Goal: Task Accomplishment & Management: Manage account settings

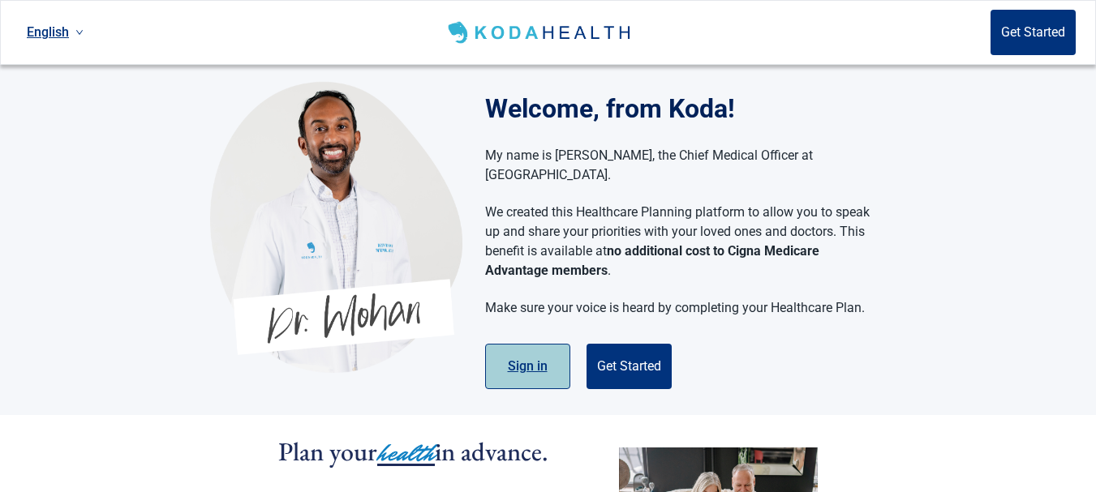
click at [536, 356] on button "Sign in" at bounding box center [527, 366] width 85 height 45
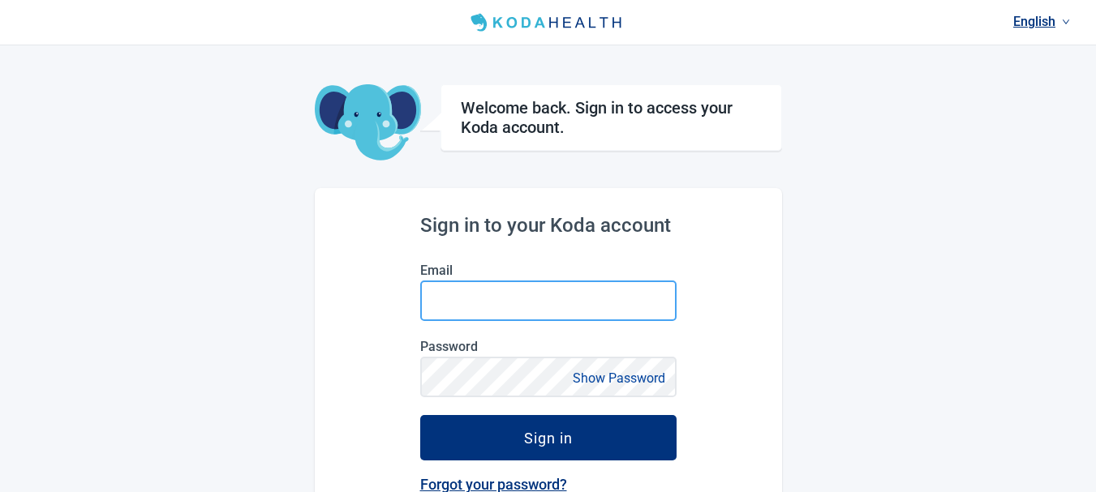
click at [509, 299] on input "Email" at bounding box center [548, 301] width 256 height 41
type input "[EMAIL_ADDRESS][DOMAIN_NAME]"
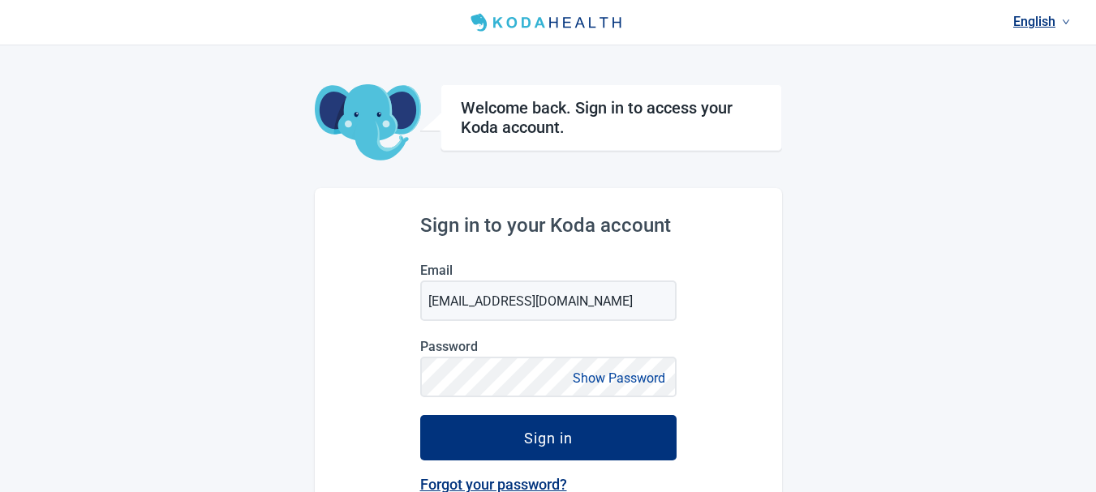
click at [620, 377] on button "Show Password" at bounding box center [619, 378] width 102 height 22
click at [531, 354] on label "Password" at bounding box center [548, 346] width 256 height 15
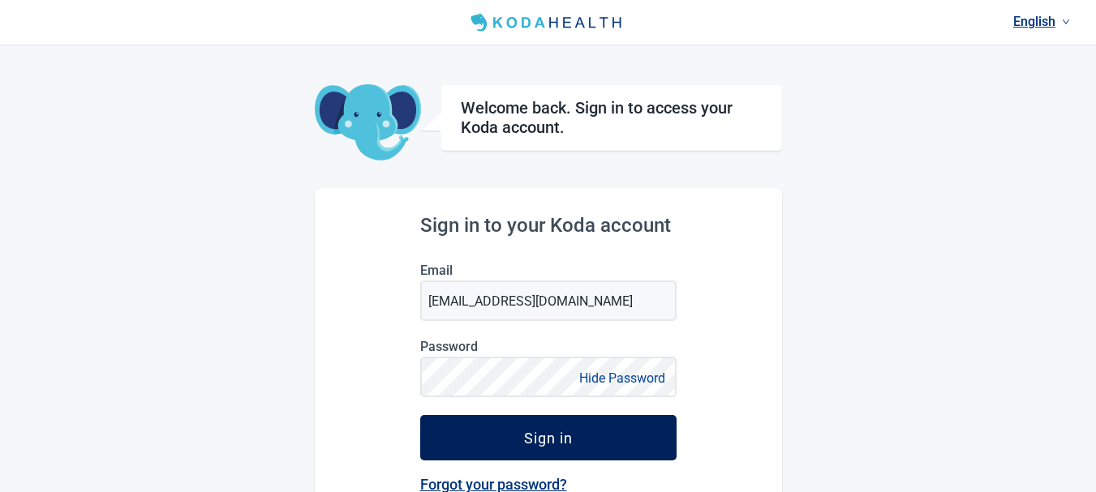
click at [539, 438] on div "Sign in" at bounding box center [548, 438] width 49 height 16
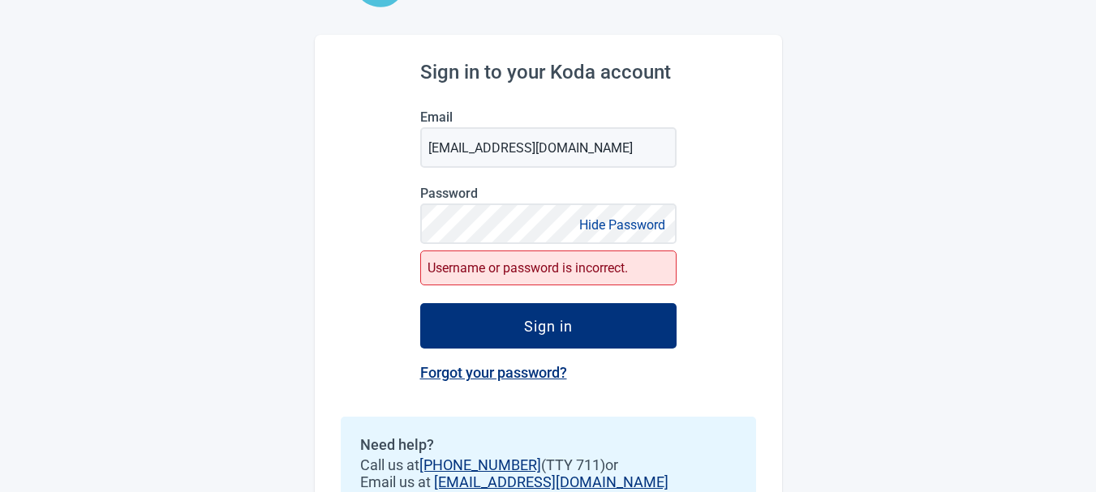
scroll to position [152, 0]
click at [579, 275] on div "Username or password is incorrect." at bounding box center [548, 268] width 256 height 35
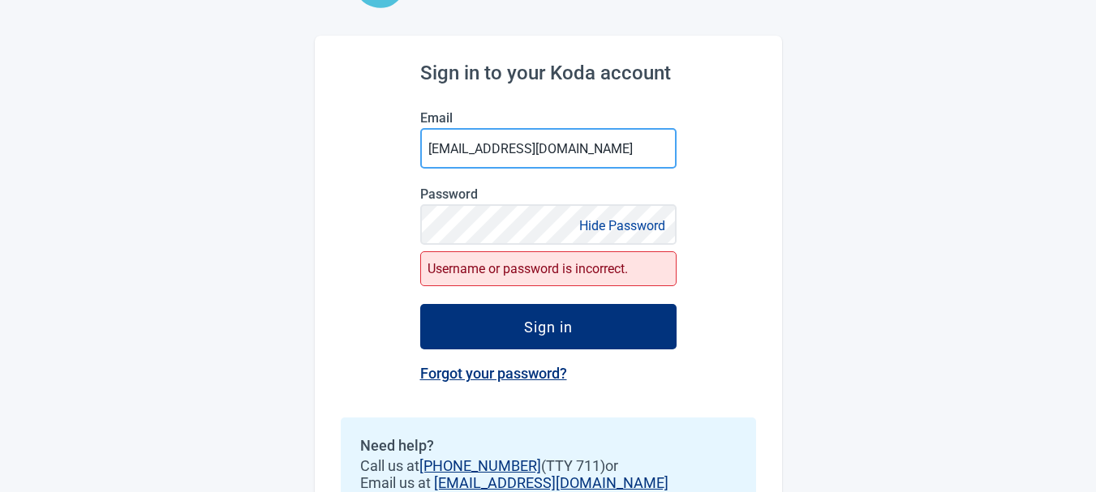
click at [575, 165] on input "[EMAIL_ADDRESS][DOMAIN_NAME]" at bounding box center [548, 148] width 256 height 41
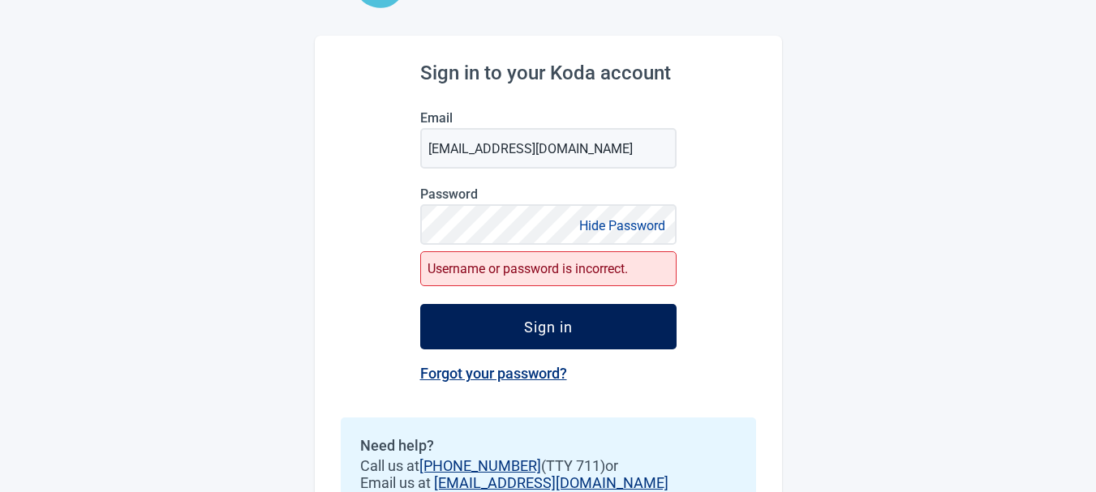
click at [535, 329] on div "Sign in" at bounding box center [548, 327] width 49 height 16
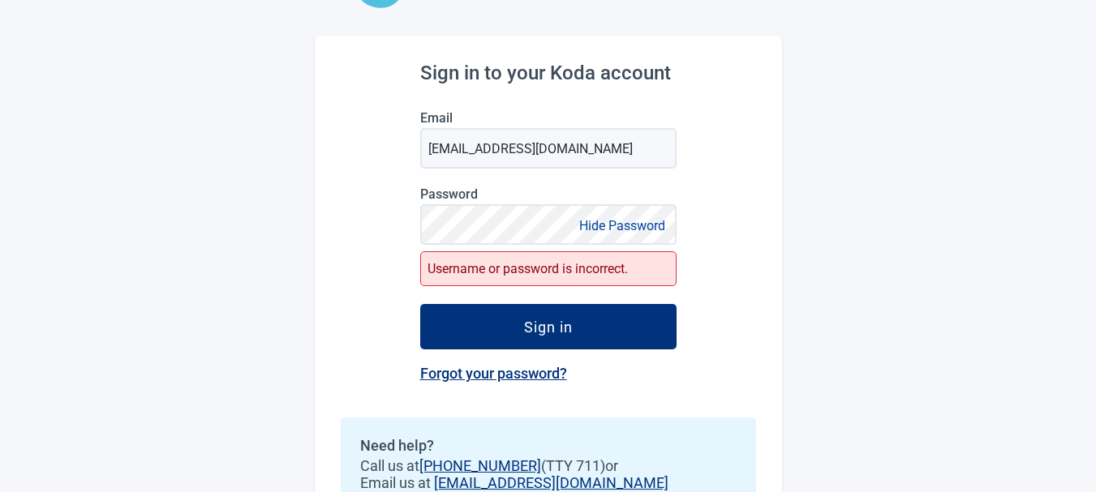
click at [540, 334] on div "Sign in" at bounding box center [548, 327] width 49 height 16
click at [526, 378] on link "Forgot your password?" at bounding box center [493, 373] width 147 height 17
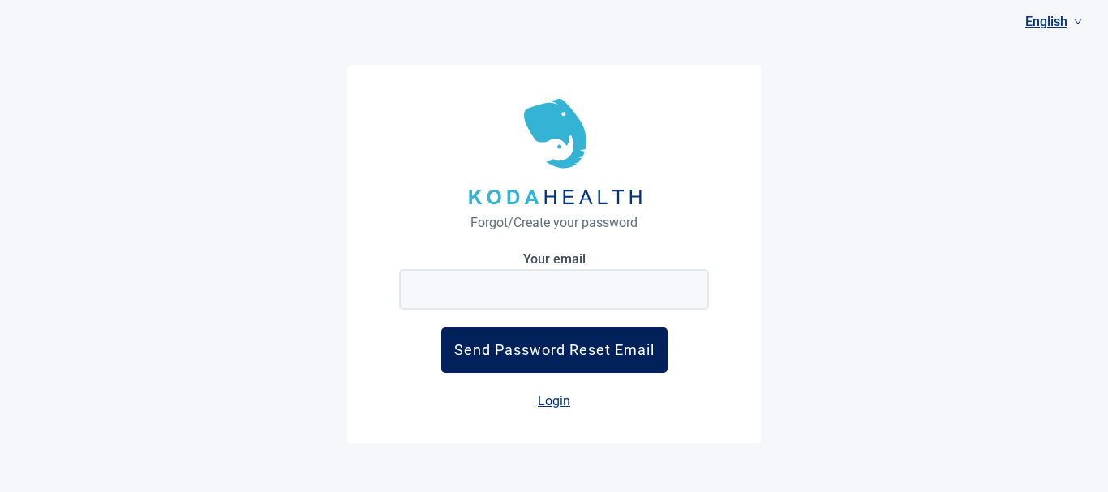
click at [594, 350] on div "Send Password Reset Email" at bounding box center [554, 349] width 200 height 17
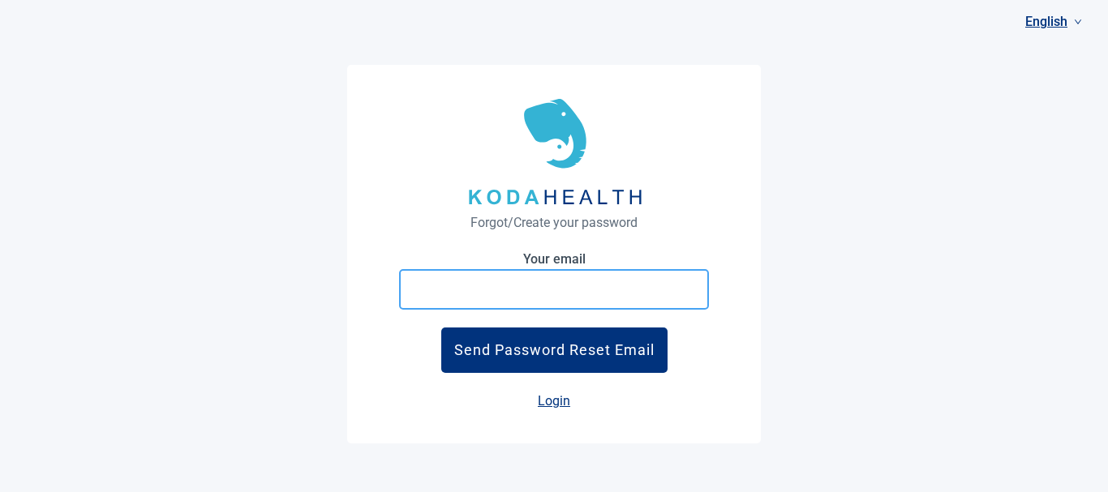
click at [577, 283] on input "Your email" at bounding box center [554, 289] width 310 height 41
type input "[EMAIL_ADDRESS][DOMAIN_NAME]"
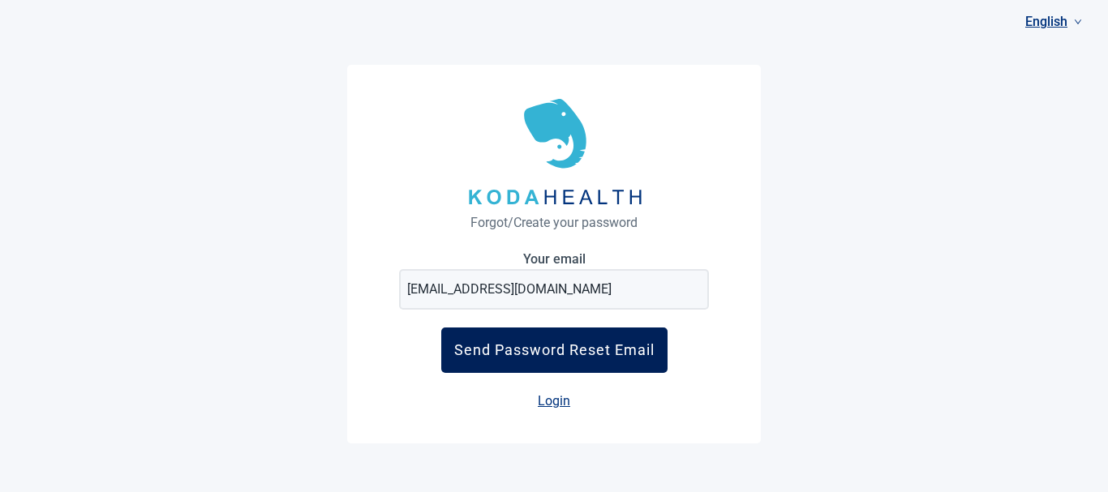
click at [551, 359] on button "Send Password Reset Email" at bounding box center [554, 350] width 226 height 45
